Goal: Information Seeking & Learning: Learn about a topic

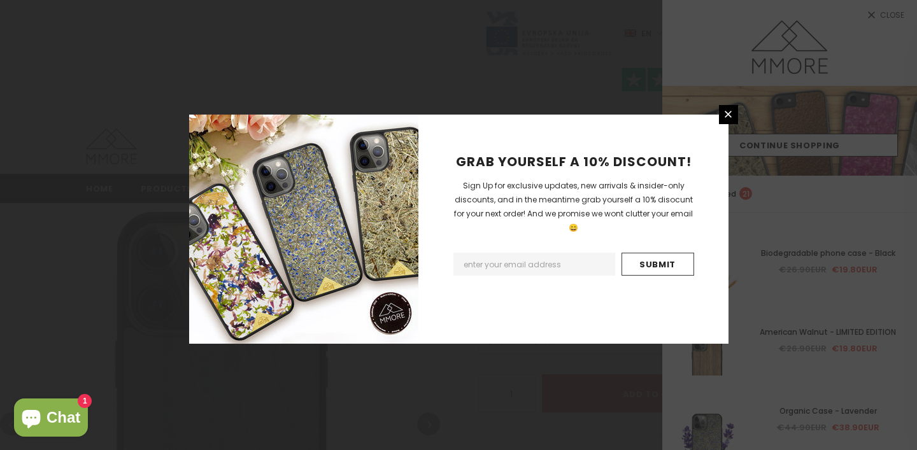
click at [815, 141] on div "GRAB YOURSELF A 10% DISCOUNT! Sign Up for exclusive updates, new arrivals & ins…" at bounding box center [458, 225] width 917 height 450
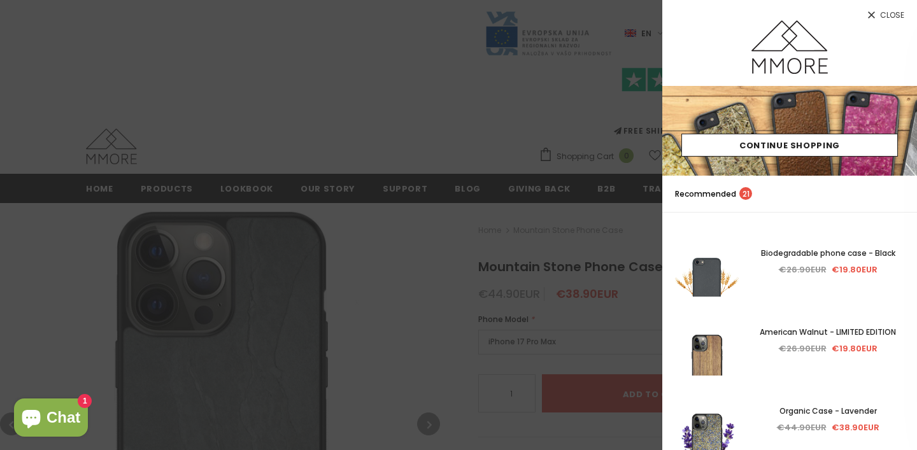
click at [612, 156] on div at bounding box center [458, 225] width 917 height 450
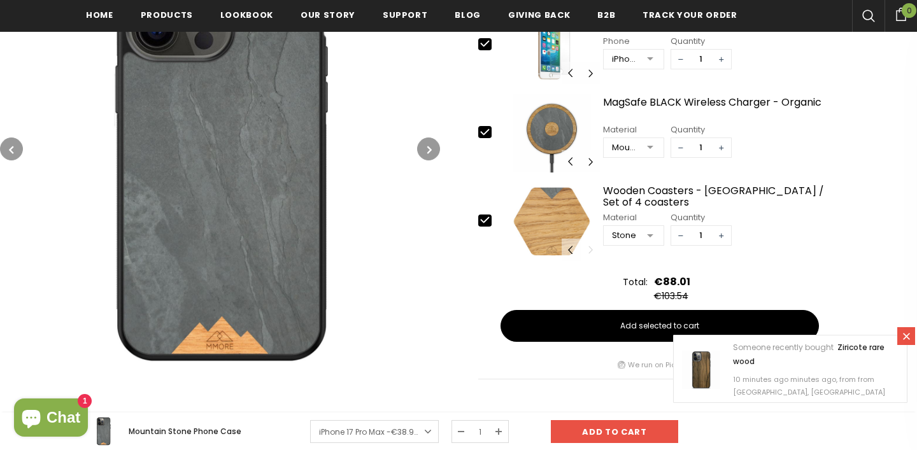
scroll to position [262, 0]
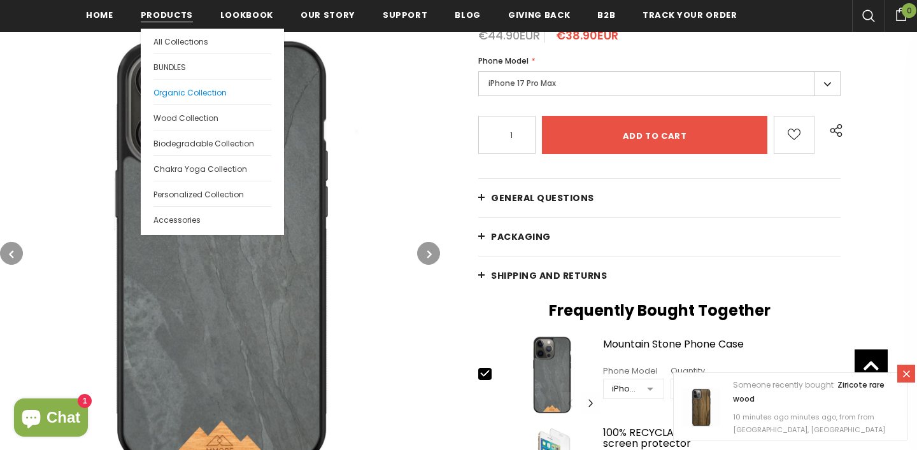
click at [202, 93] on span "Organic Collection" at bounding box center [190, 92] width 73 height 11
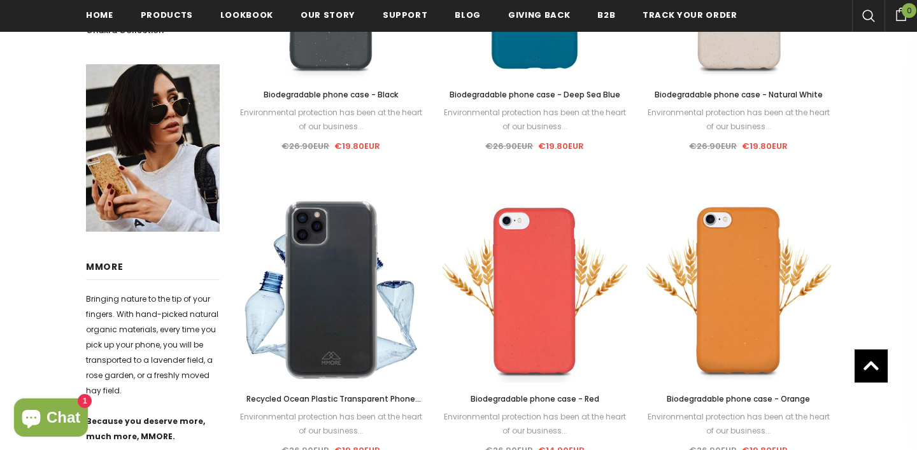
scroll to position [526, 0]
